Goal: Information Seeking & Learning: Check status

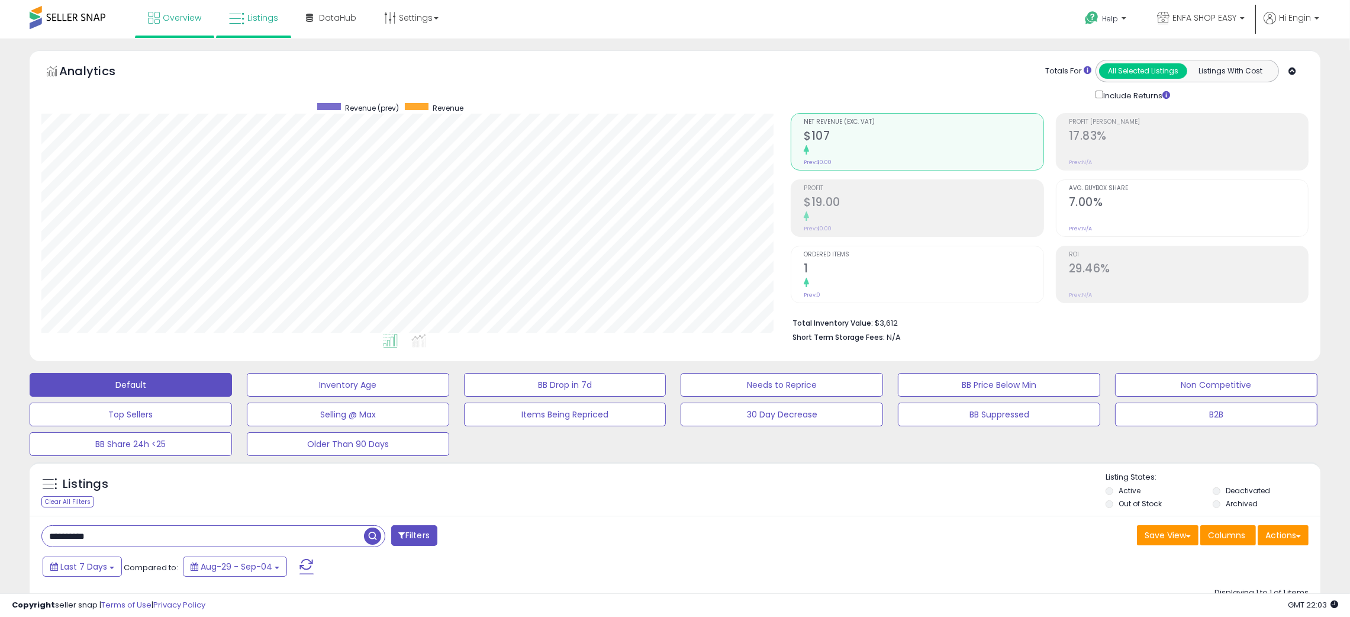
scroll to position [242, 750]
click at [172, 16] on span "Overview" at bounding box center [182, 18] width 38 height 12
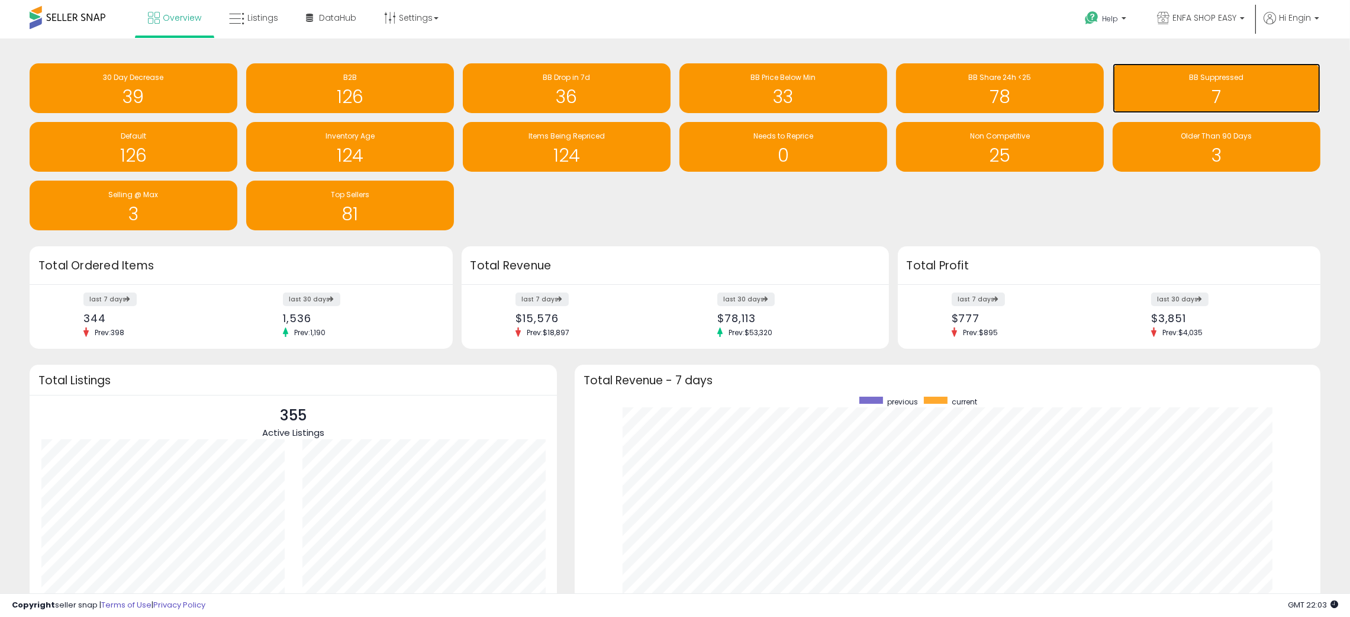
click at [1223, 77] on span "BB Suppressed" at bounding box center [1217, 77] width 54 height 10
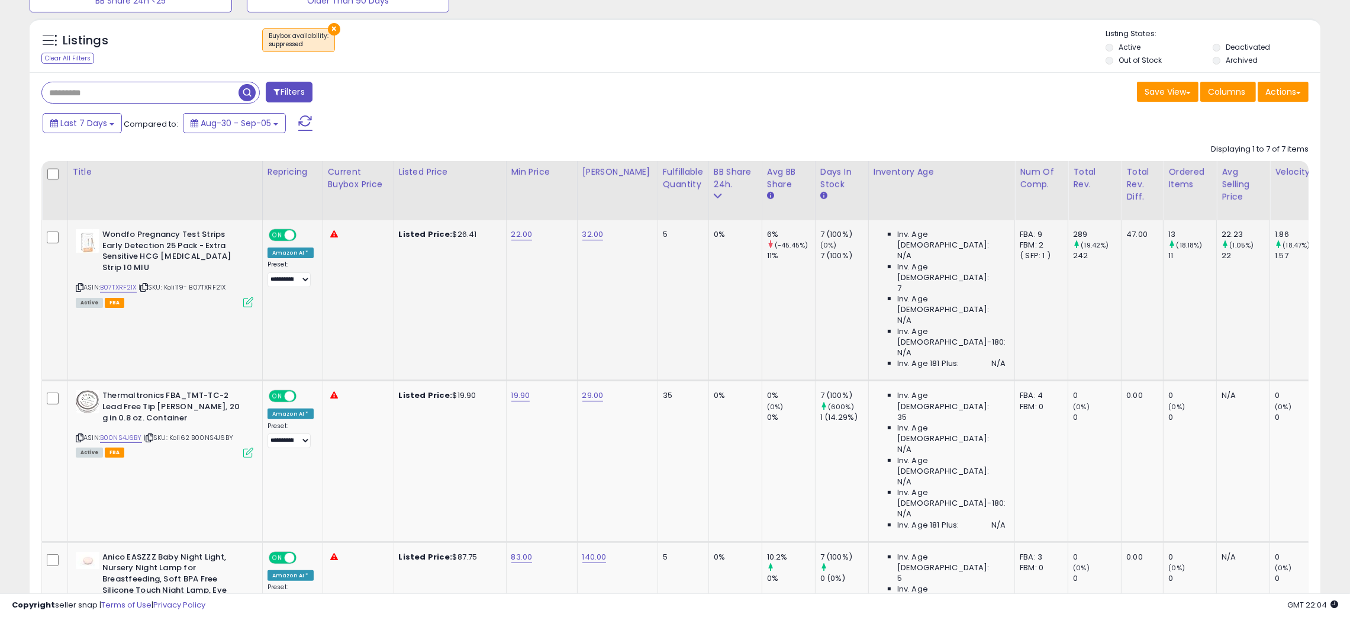
scroll to position [242, 750]
click at [85, 390] on img at bounding box center [88, 401] width 24 height 23
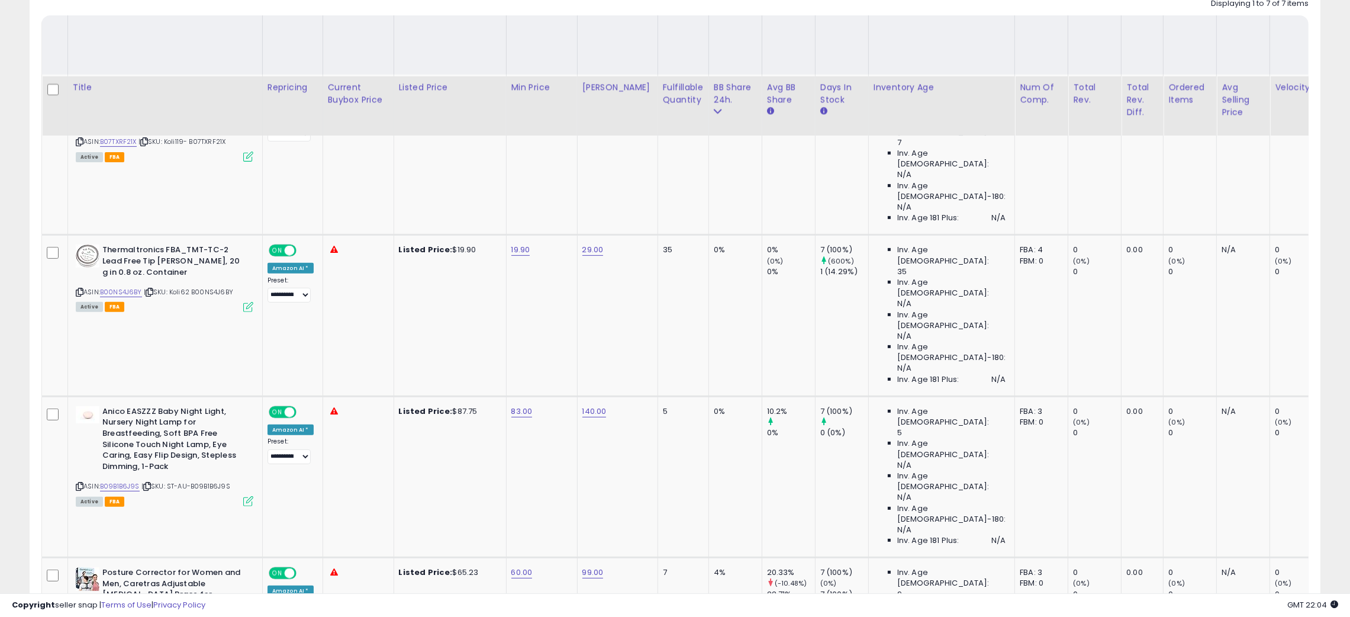
scroll to position [507, 0]
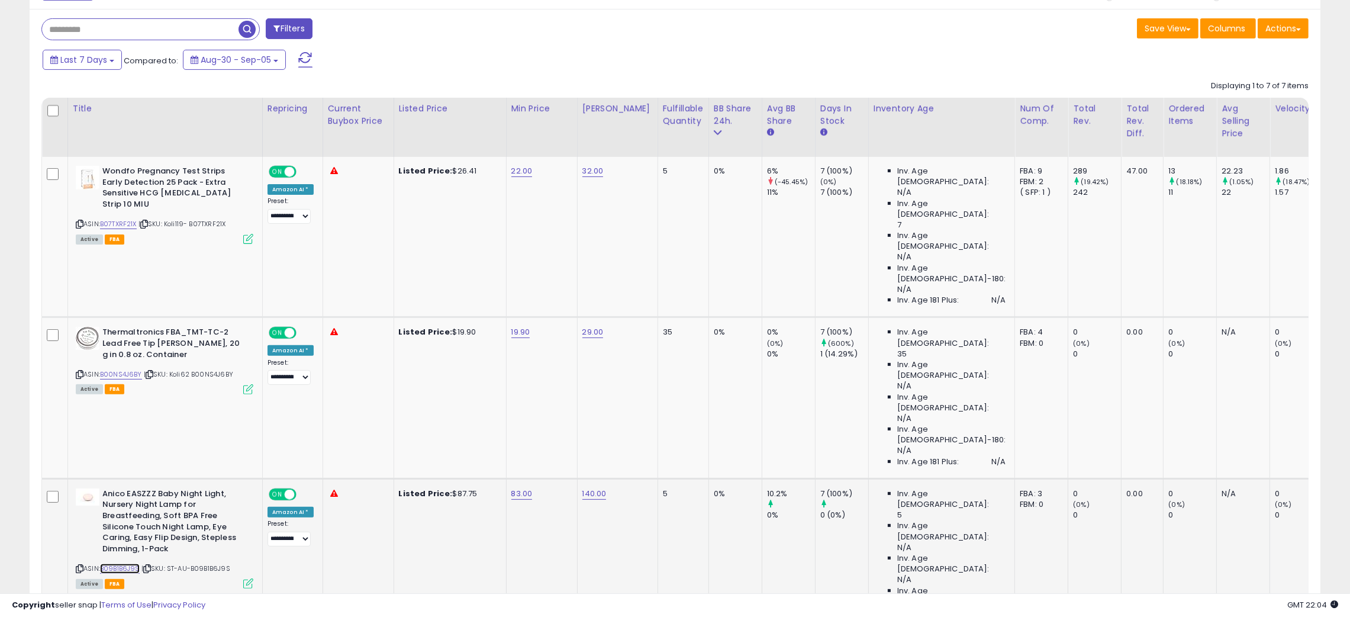
click at [123, 564] on link "B09B1B6J9S" at bounding box center [120, 569] width 40 height 10
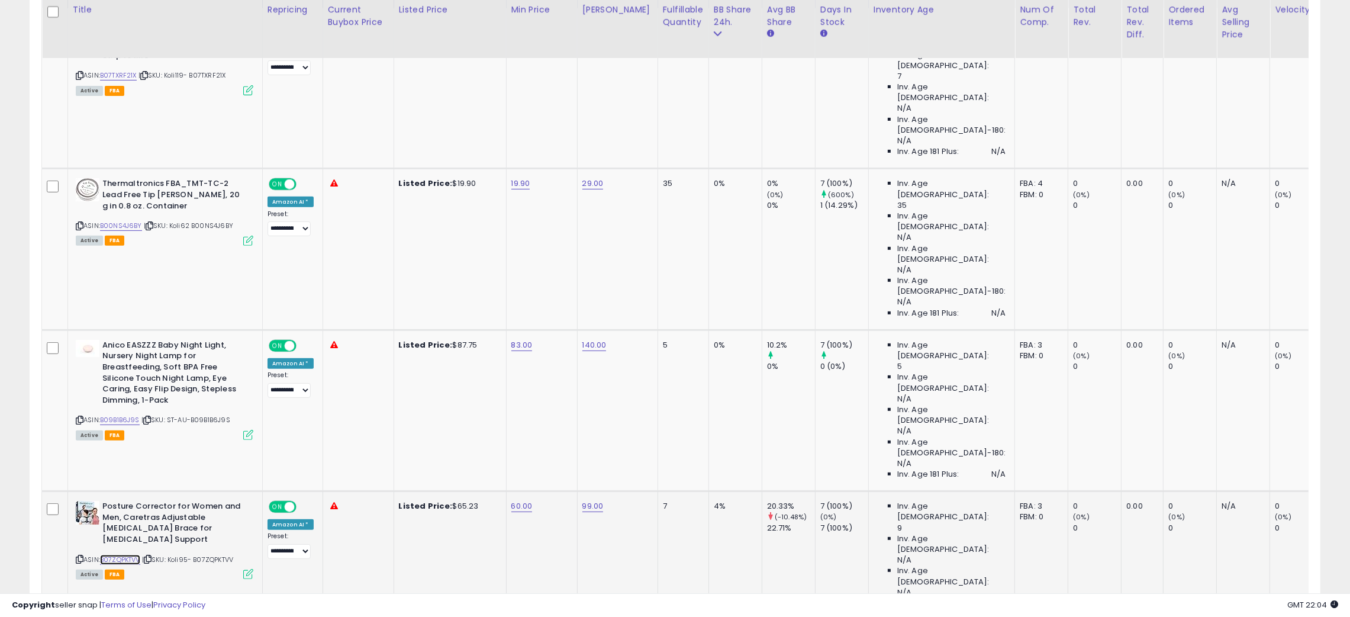
click at [136, 555] on link "B07ZQPKTVV" at bounding box center [120, 560] width 40 height 10
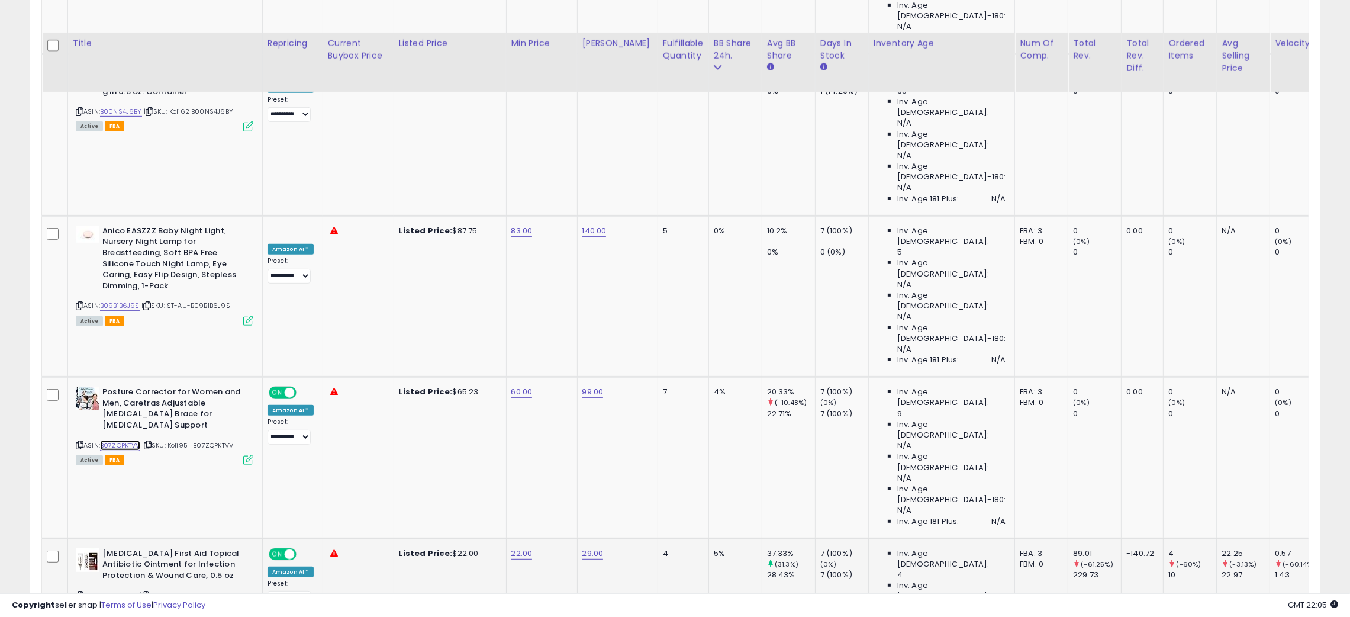
scroll to position [803, 0]
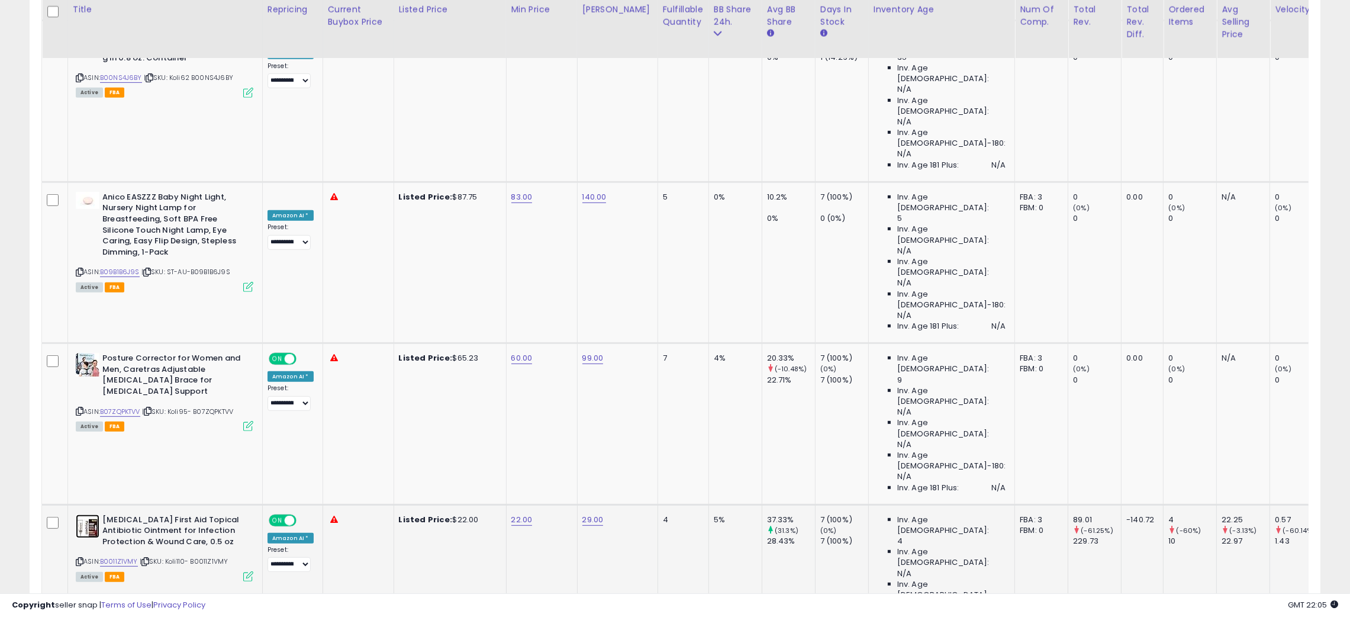
click at [91, 515] on img at bounding box center [88, 527] width 24 height 24
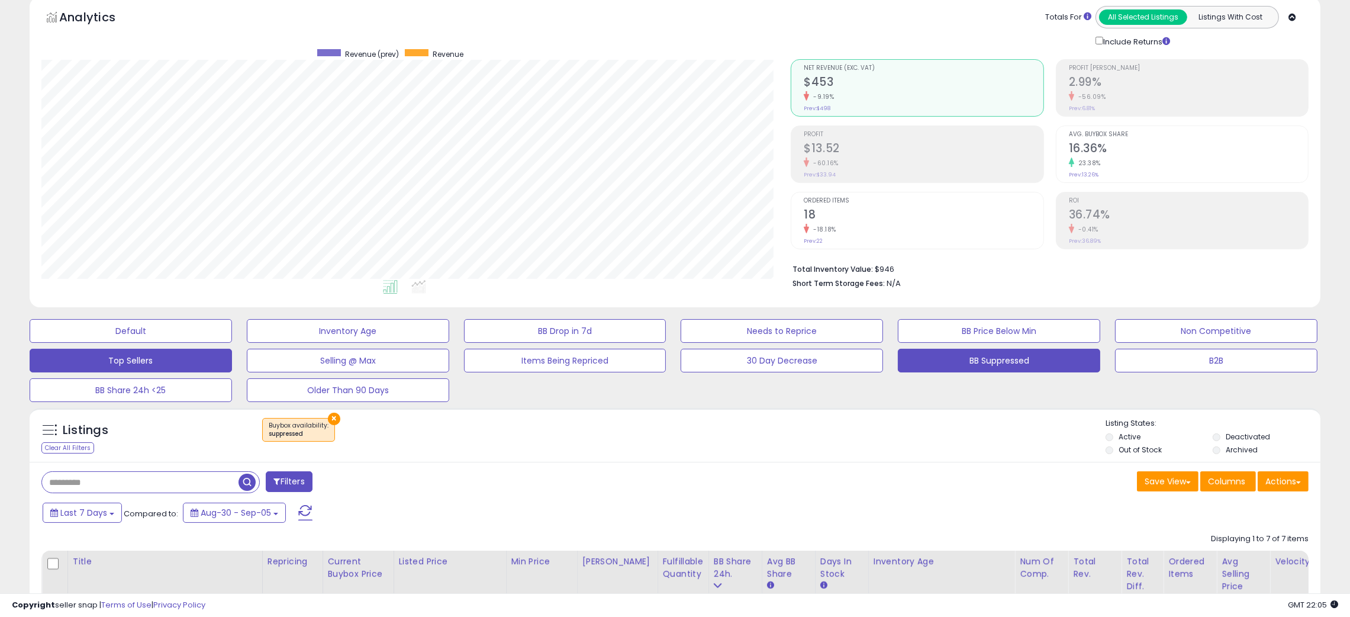
scroll to position [0, 0]
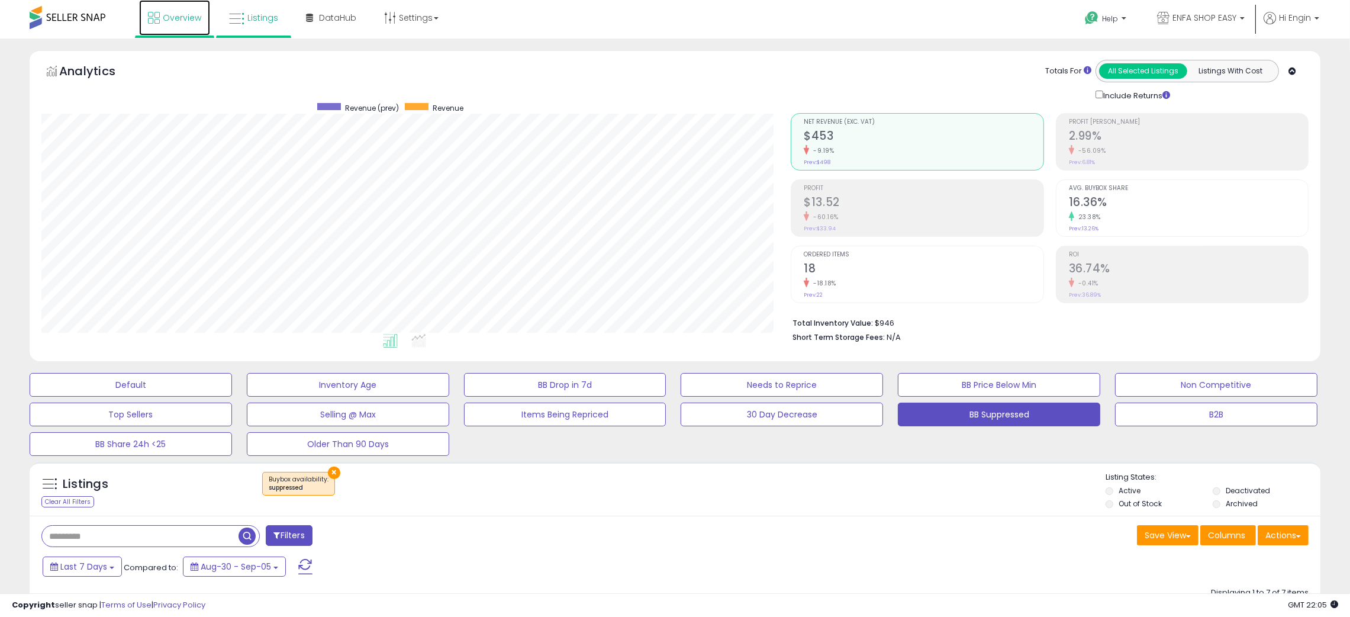
click at [175, 14] on span "Overview" at bounding box center [182, 18] width 38 height 12
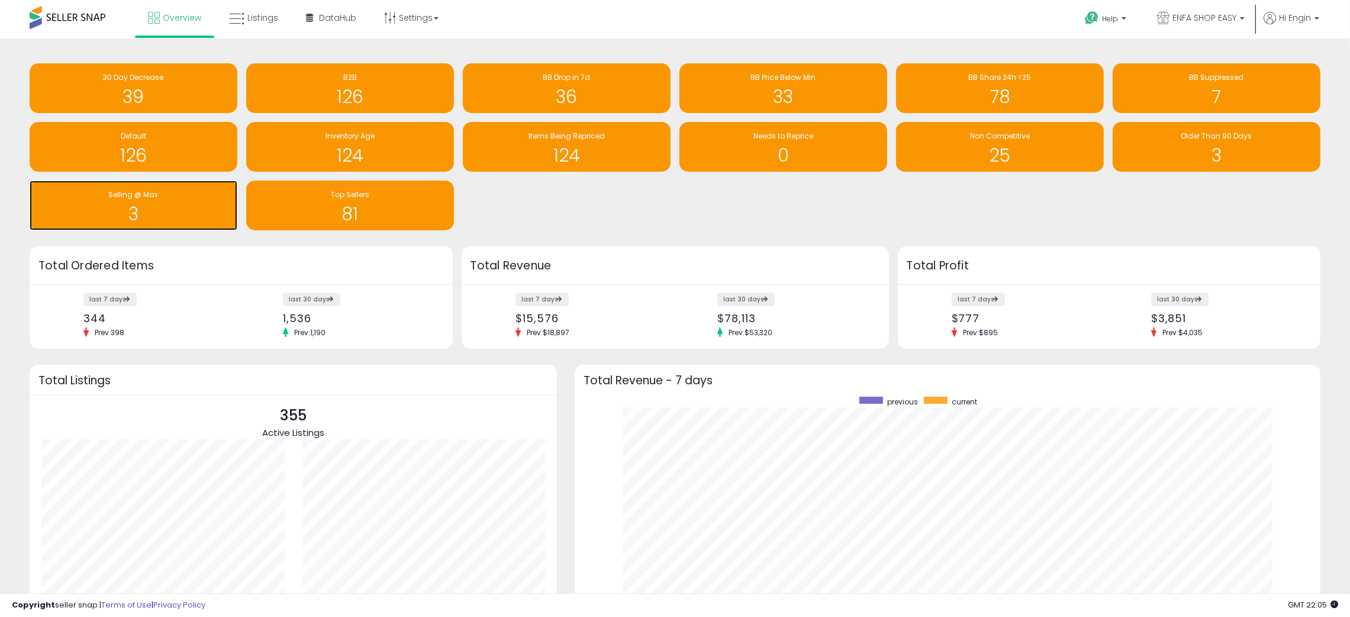
click at [131, 205] on h1 "3" at bounding box center [134, 214] width 196 height 20
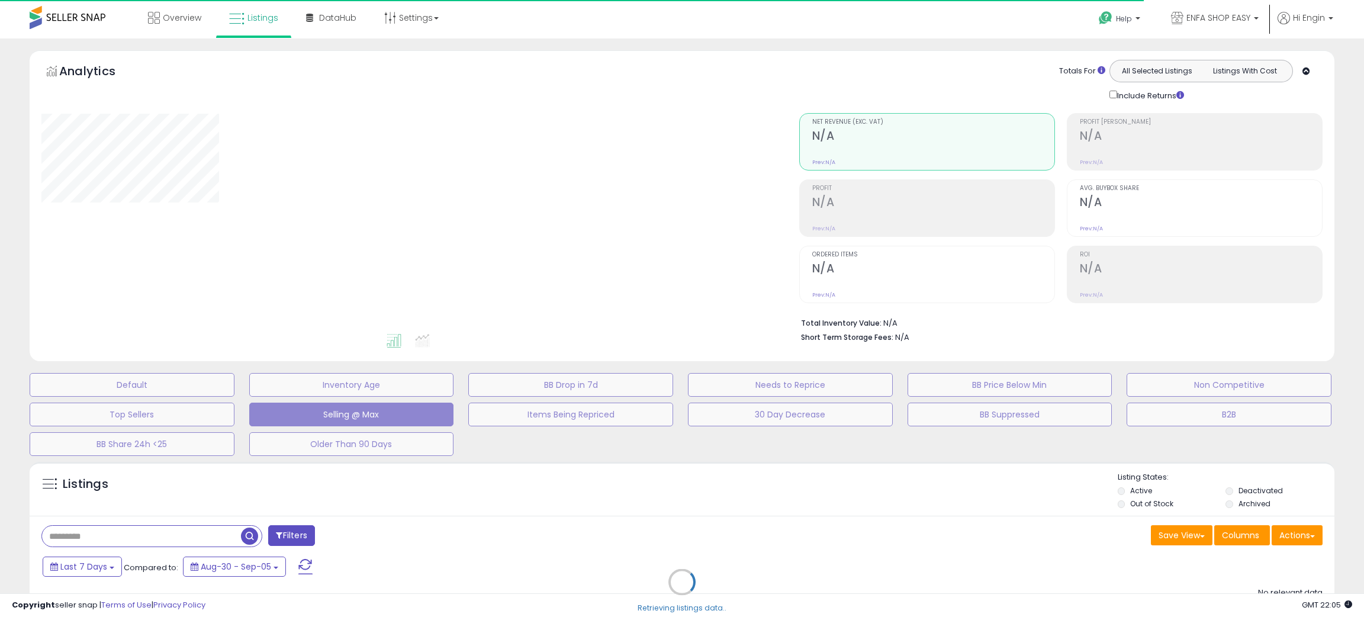
select select "**"
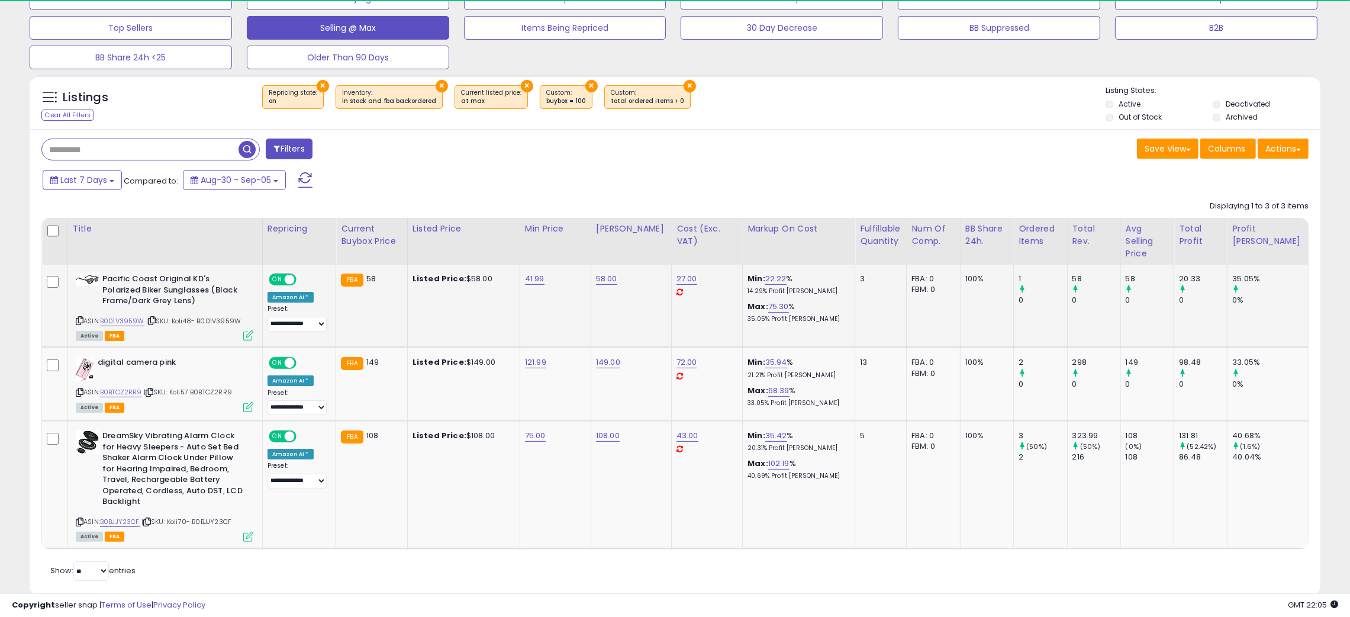
scroll to position [242, 750]
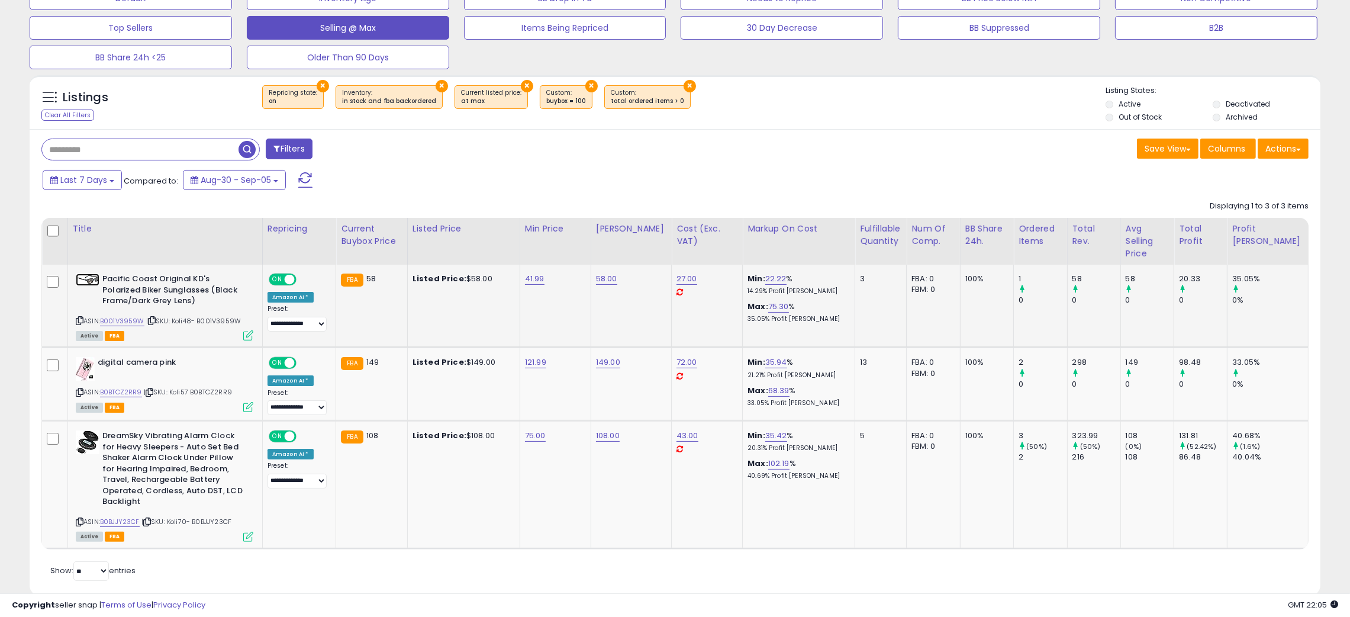
click at [93, 274] on img at bounding box center [88, 280] width 24 height 12
click at [80, 357] on img at bounding box center [85, 369] width 19 height 24
click at [82, 436] on img at bounding box center [88, 442] width 24 height 24
click at [76, 519] on icon at bounding box center [80, 522] width 8 height 7
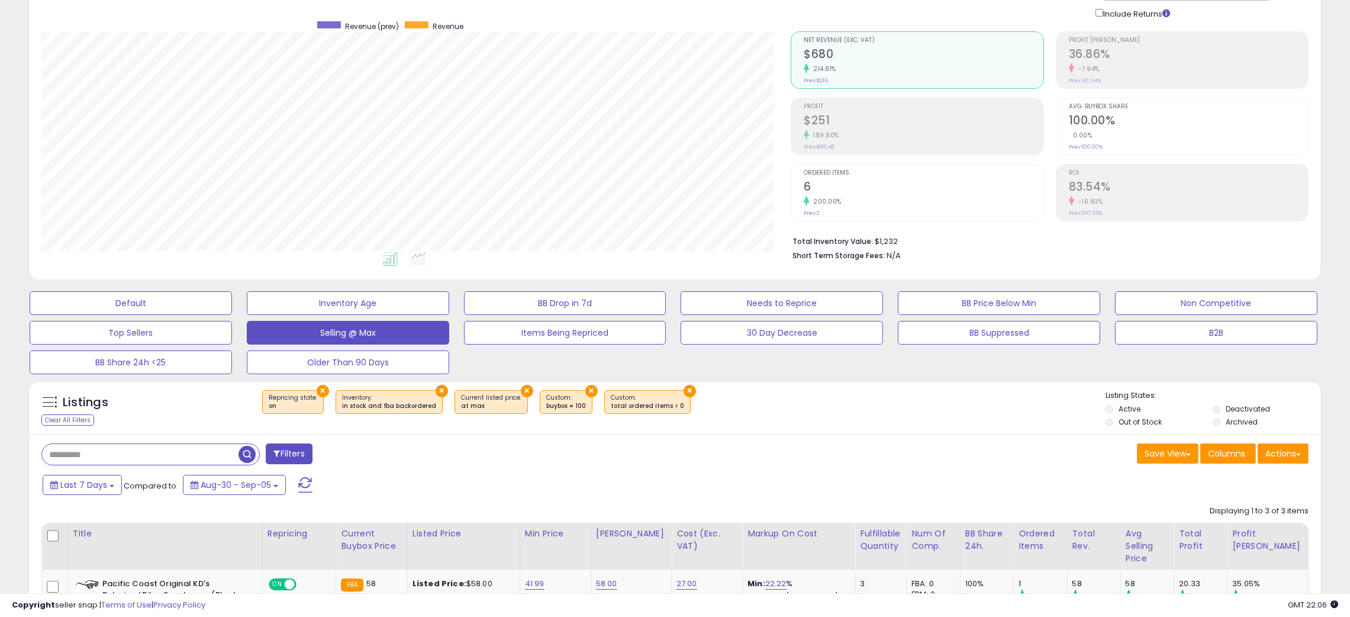
scroll to position [0, 0]
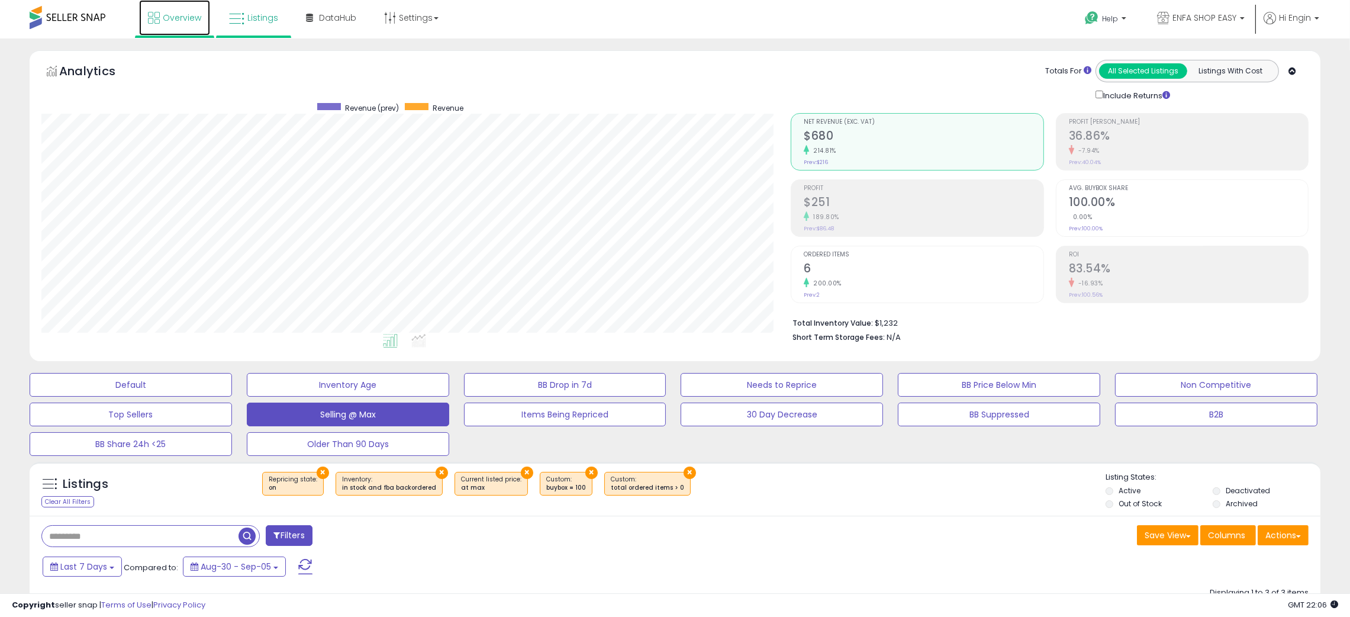
click at [172, 24] on link "Overview" at bounding box center [174, 18] width 71 height 36
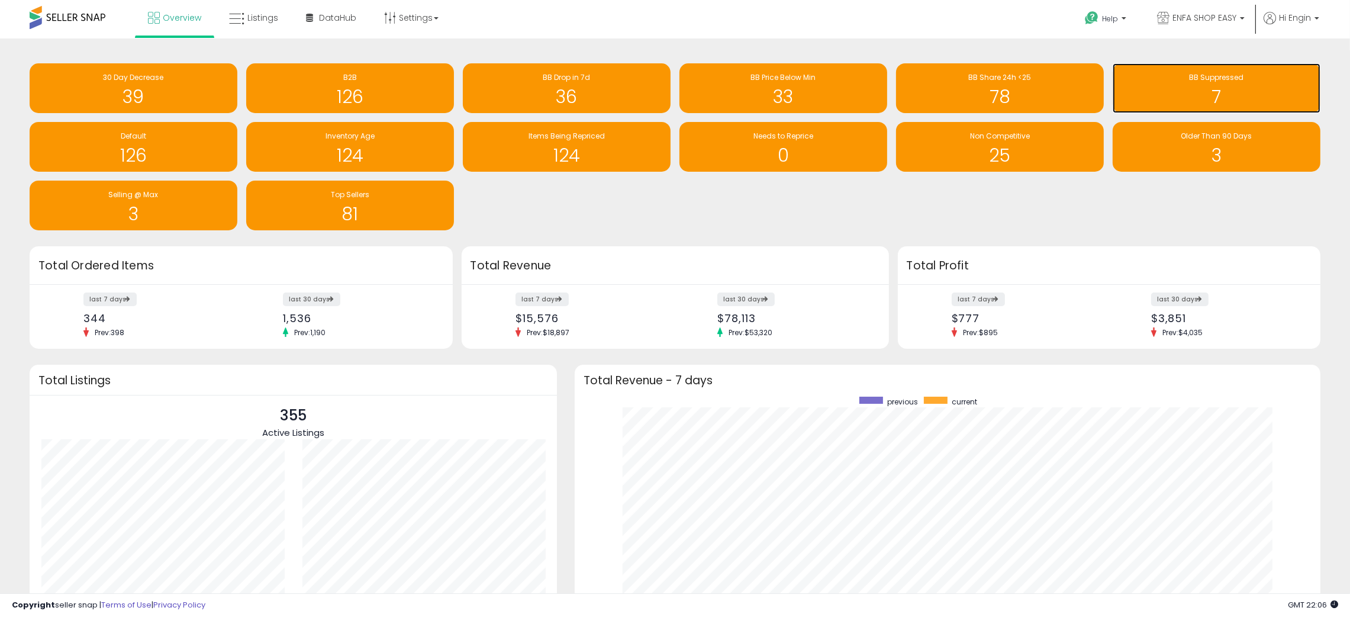
click at [1218, 82] on span "BB Suppressed" at bounding box center [1217, 77] width 54 height 10
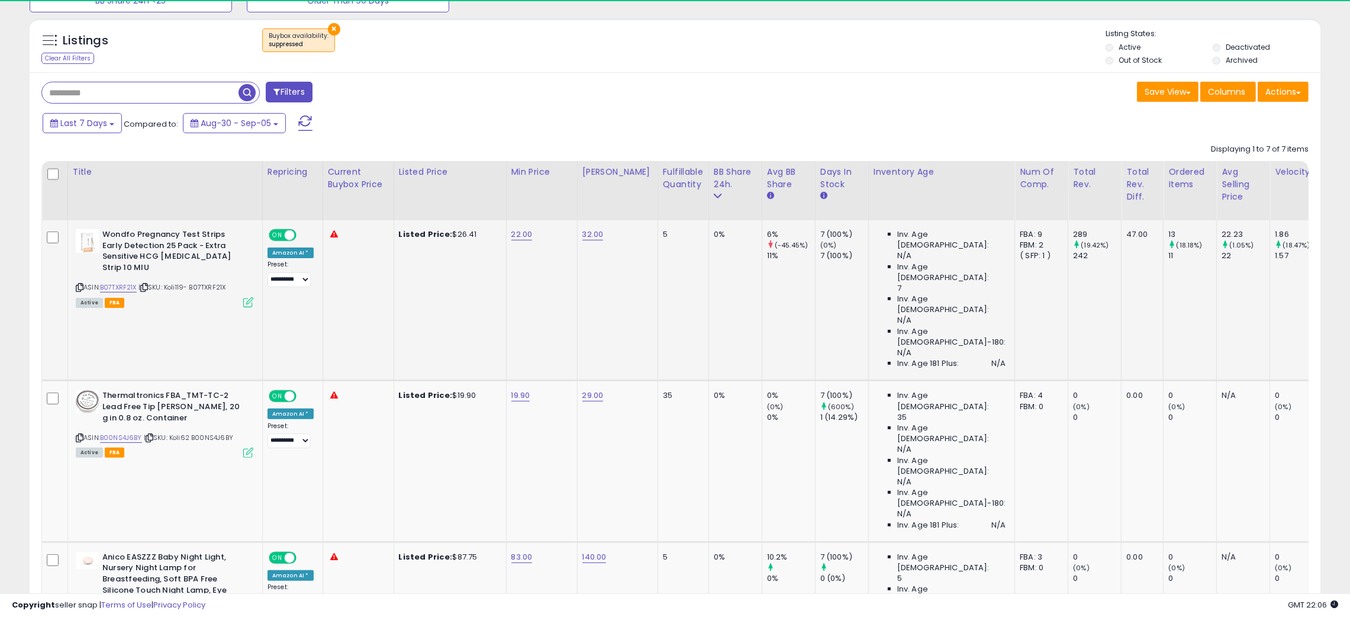
scroll to position [242, 750]
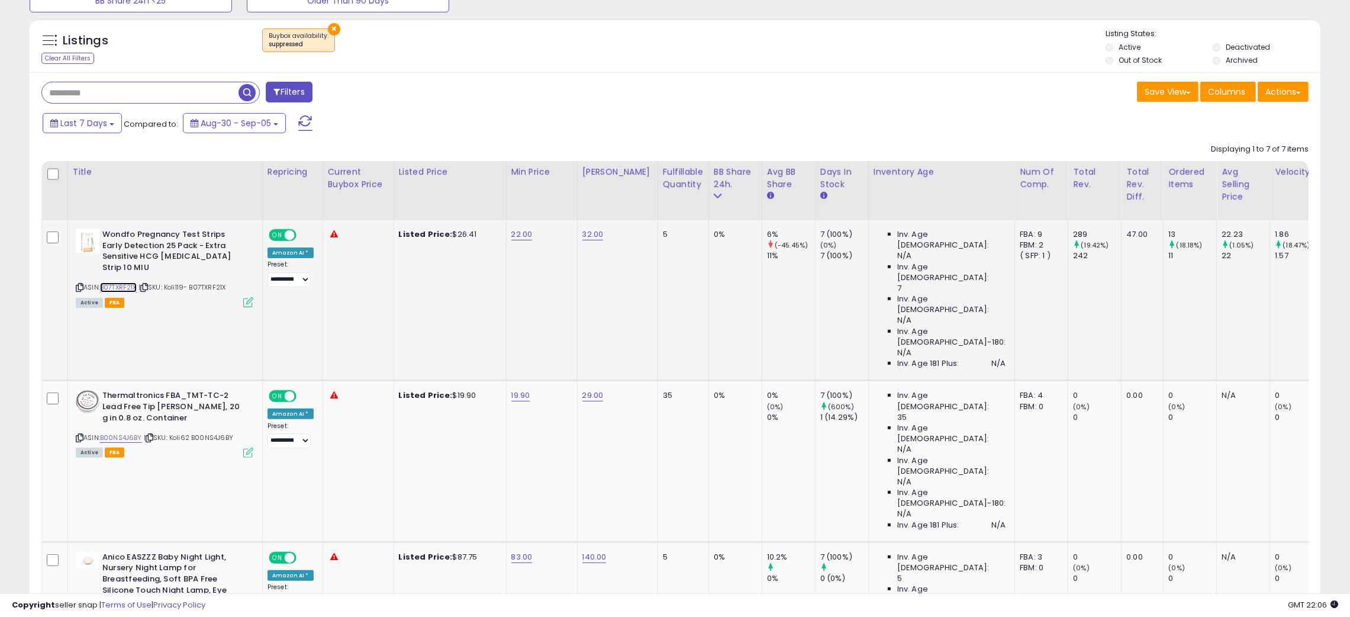
click at [111, 282] on link "B07TXRF21X" at bounding box center [118, 287] width 37 height 10
click at [81, 284] on icon at bounding box center [80, 287] width 8 height 7
